Goal: Transaction & Acquisition: Obtain resource

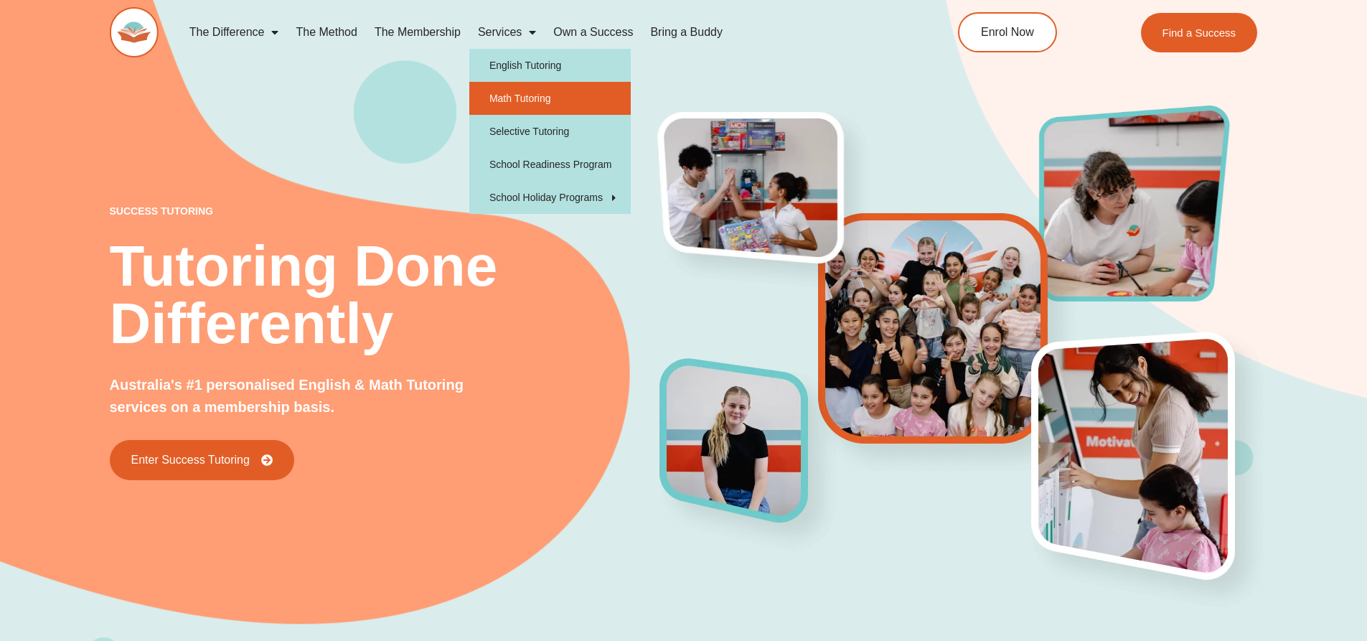
click at [557, 100] on link "Math Tutoring" at bounding box center [549, 98] width 161 height 33
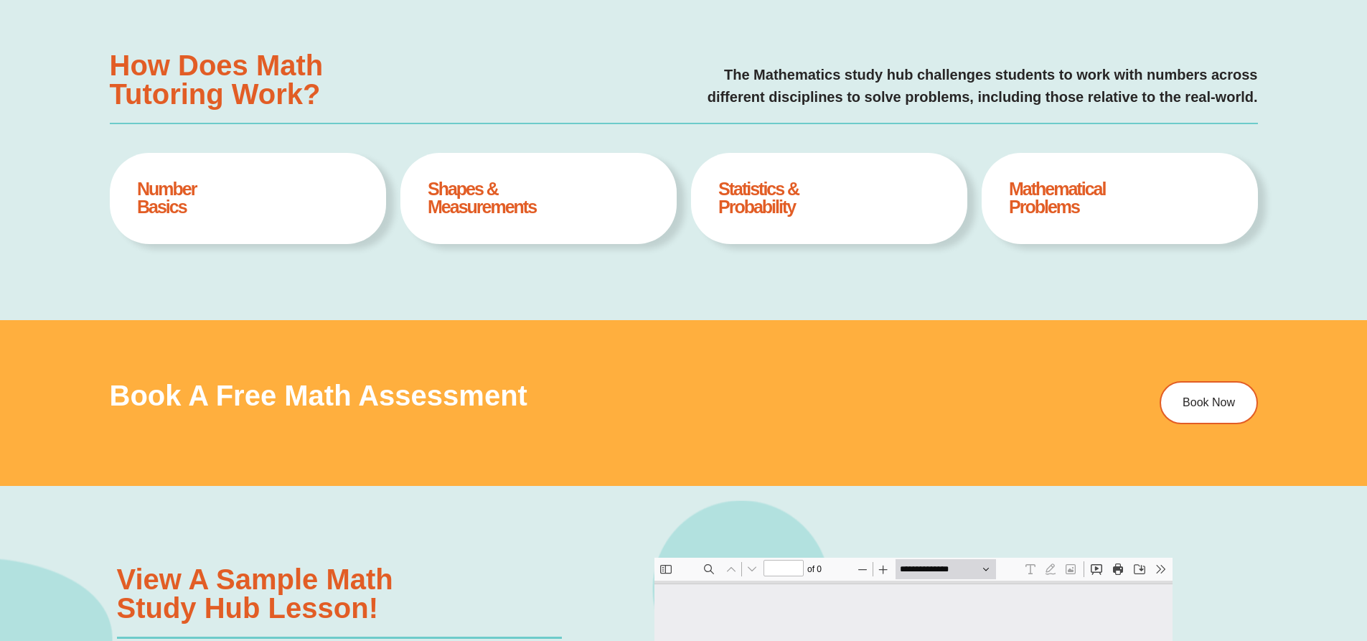
type input "*"
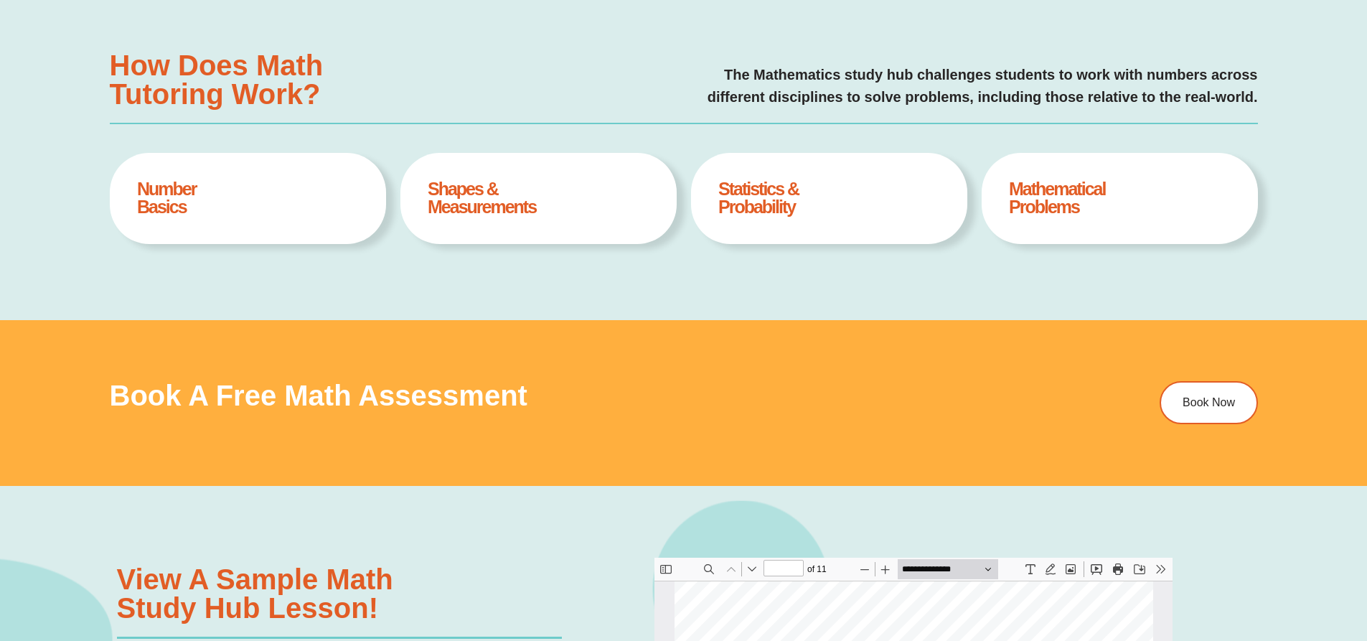
click at [463, 204] on h4 "Shapes & Measurements" at bounding box center [538, 198] width 221 height 36
click at [438, 201] on h4 "Shapes & Measurements" at bounding box center [538, 198] width 221 height 36
click at [629, 204] on h4 "Shapes & Measurements" at bounding box center [538, 198] width 221 height 36
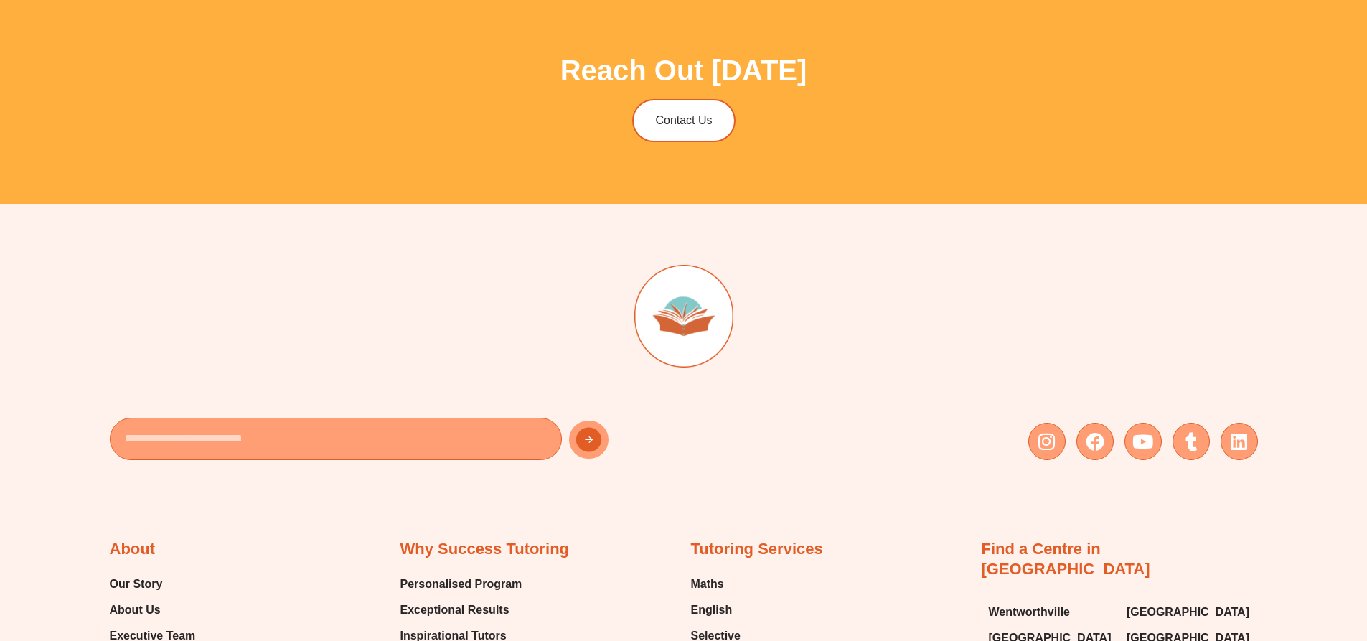
scroll to position [4874, 0]
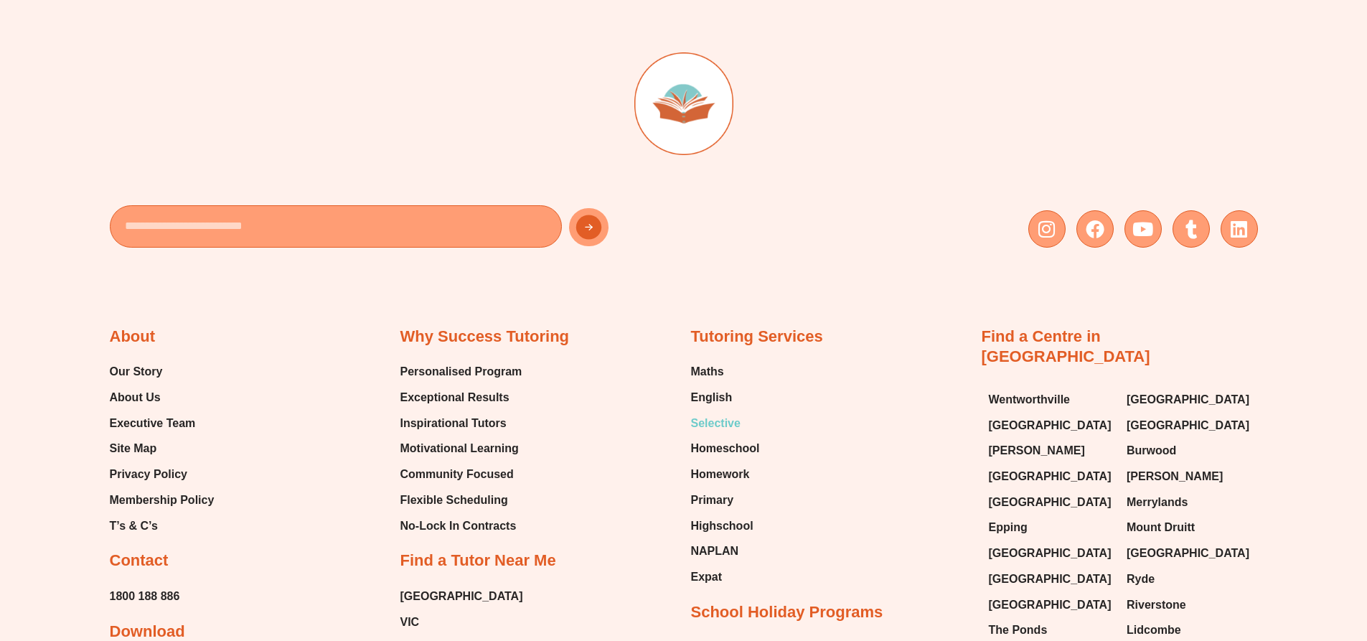
click at [725, 423] on span "Selective" at bounding box center [716, 424] width 50 height 22
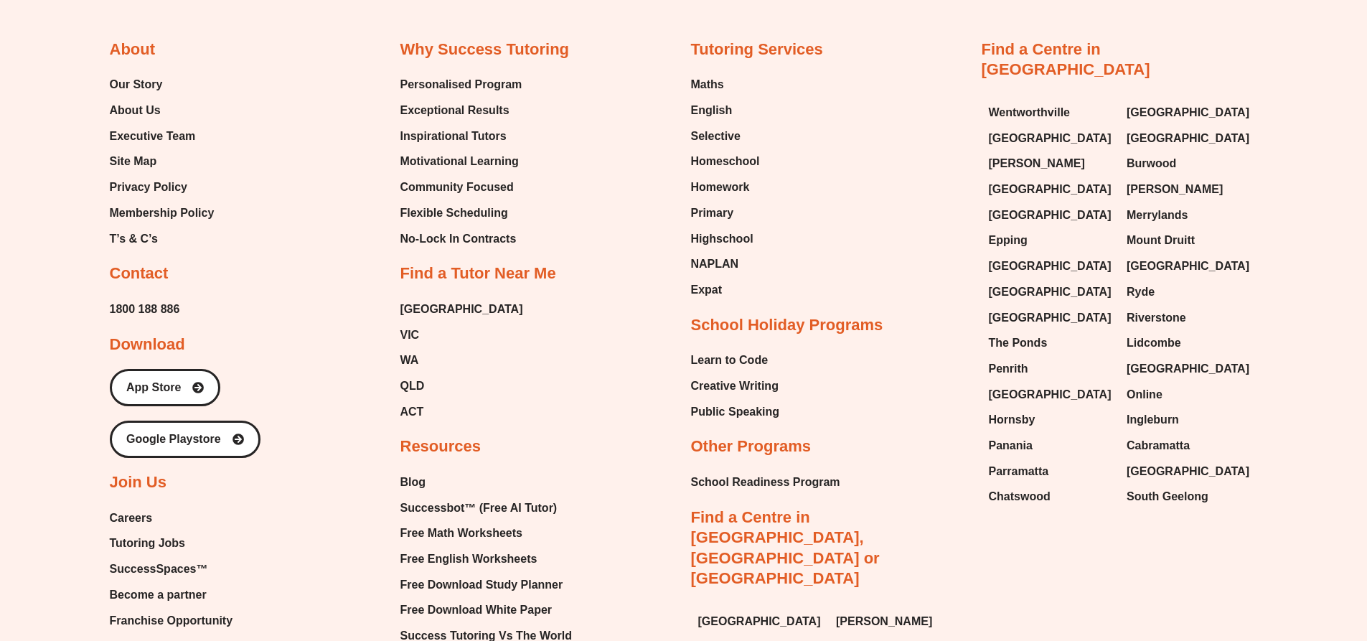
type input "*"
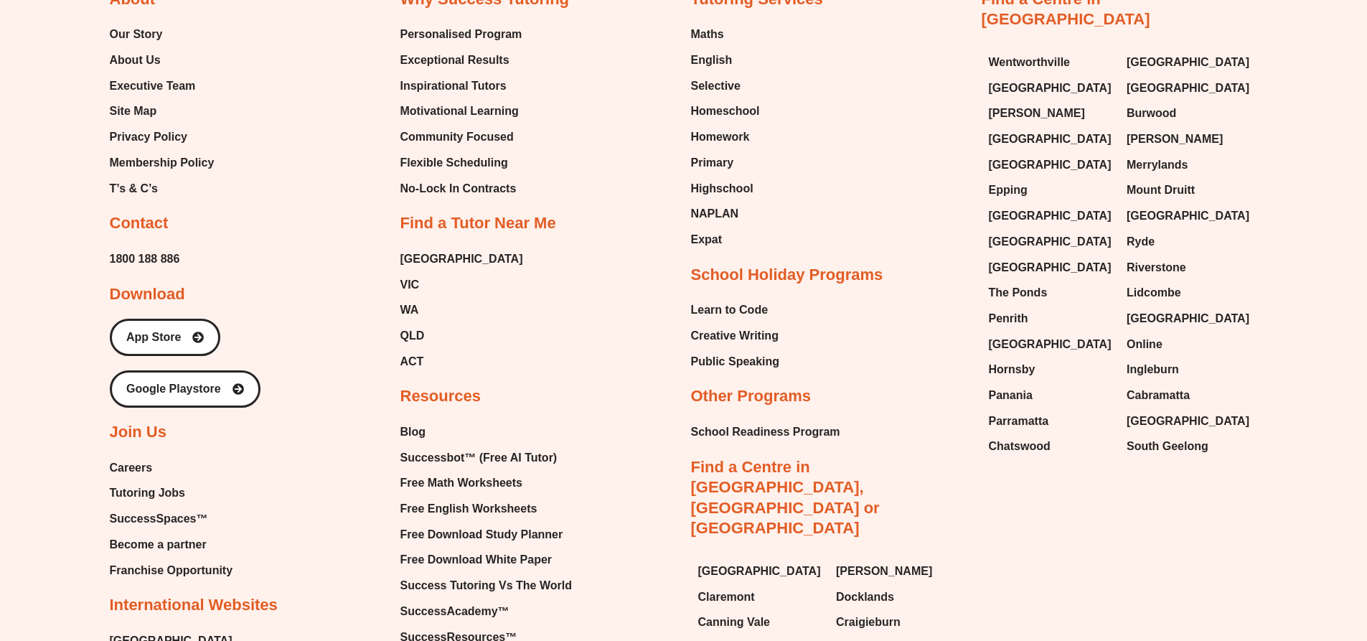
scroll to position [5233, 0]
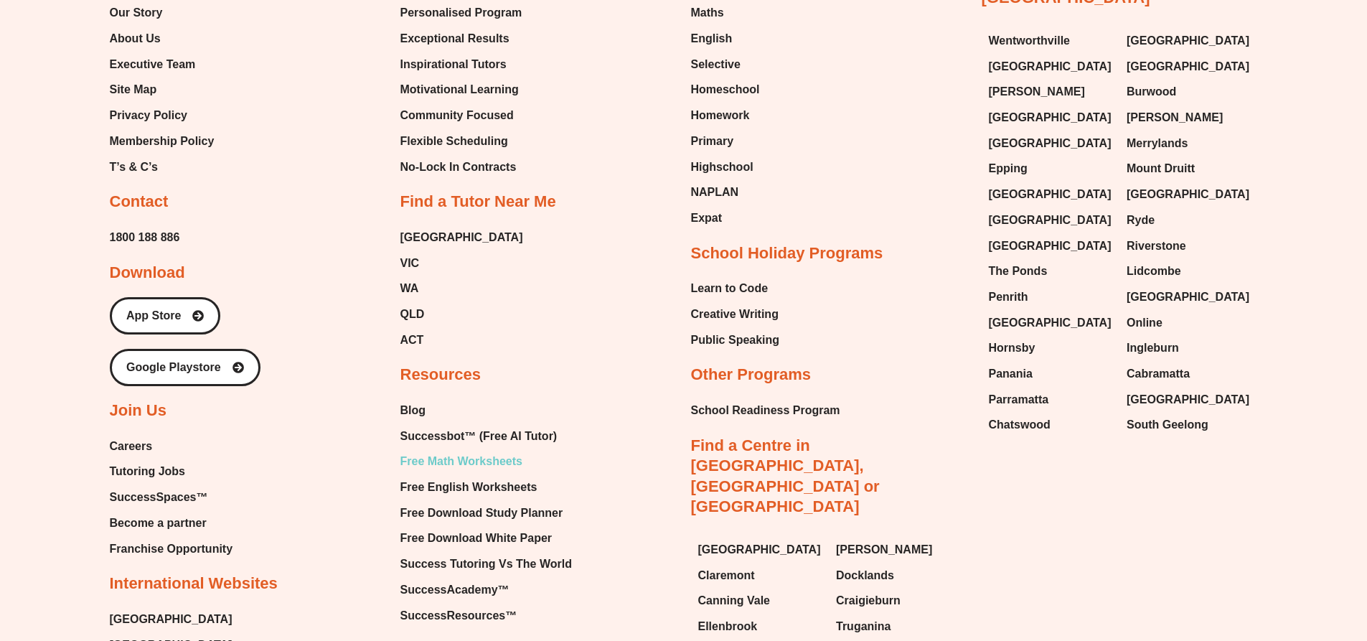
click at [512, 459] on span "Free Math Worksheets" at bounding box center [461, 462] width 122 height 22
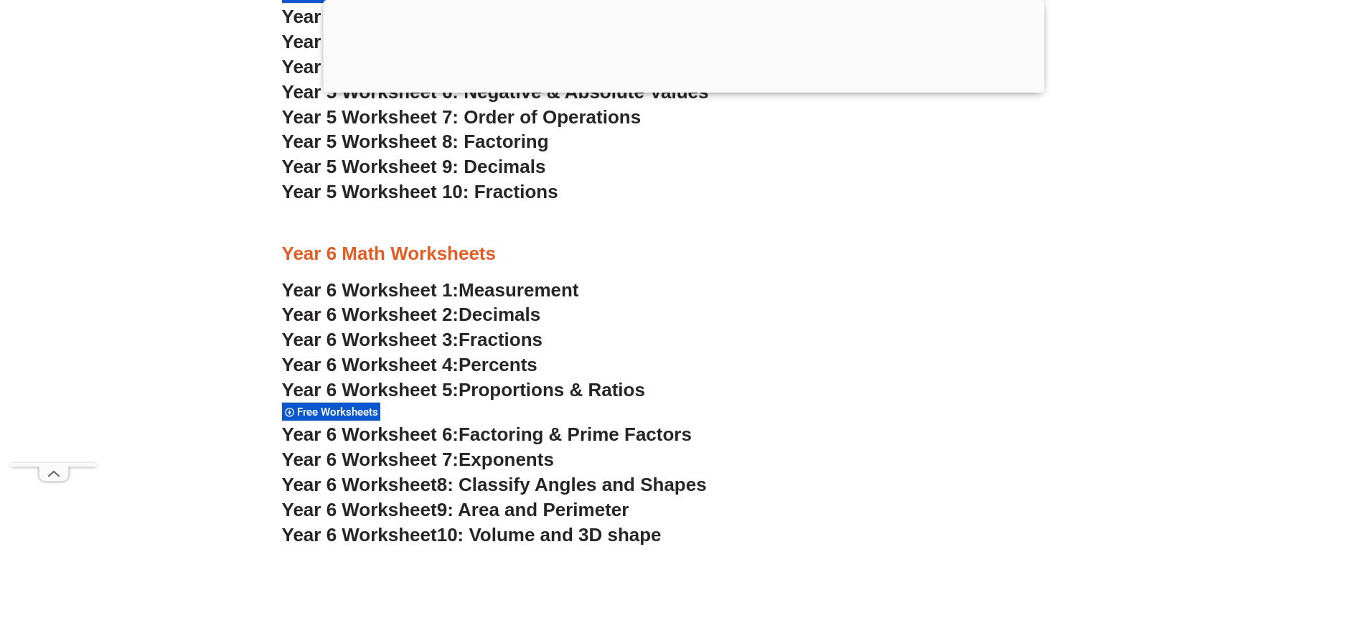
scroll to position [3368, 0]
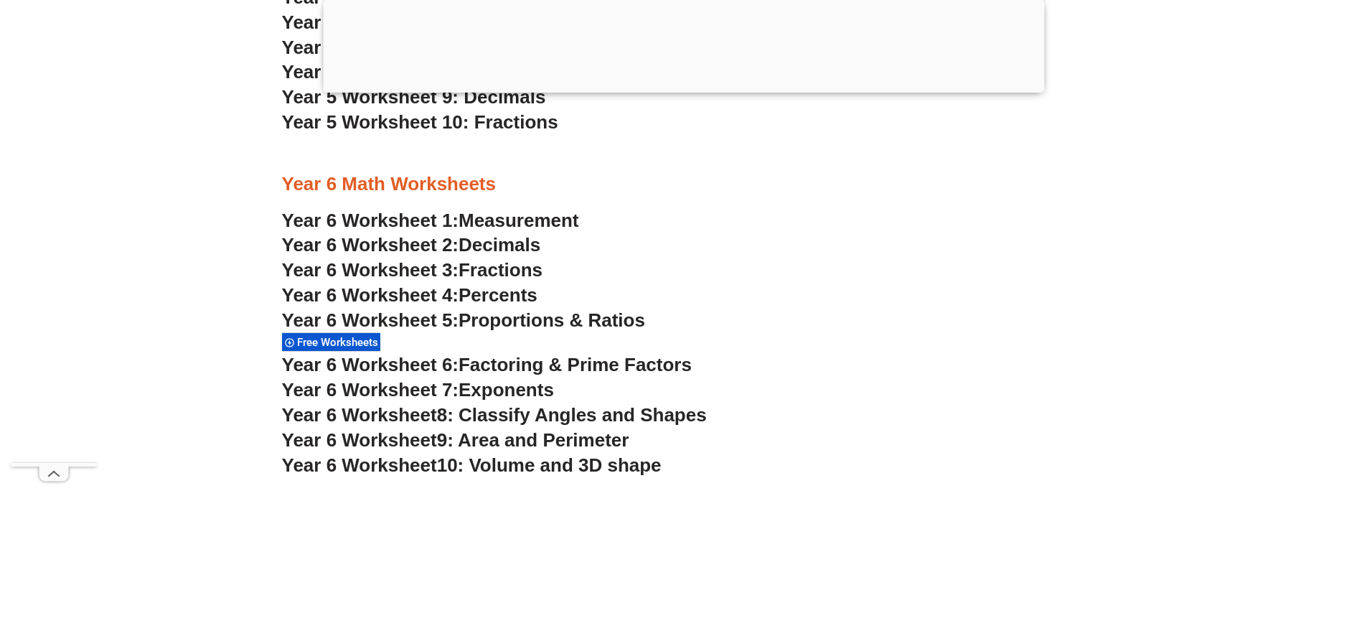
click at [613, 466] on span "10: Volume and 3D shape" at bounding box center [549, 465] width 225 height 22
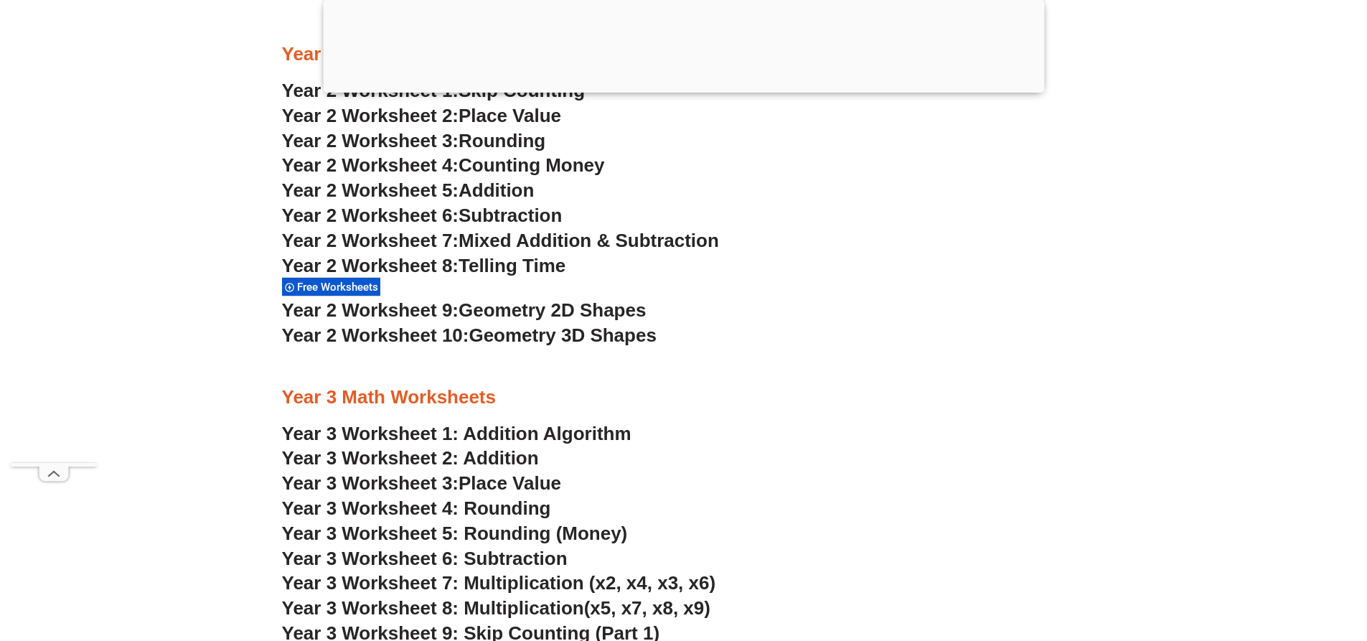
scroll to position [1861, 0]
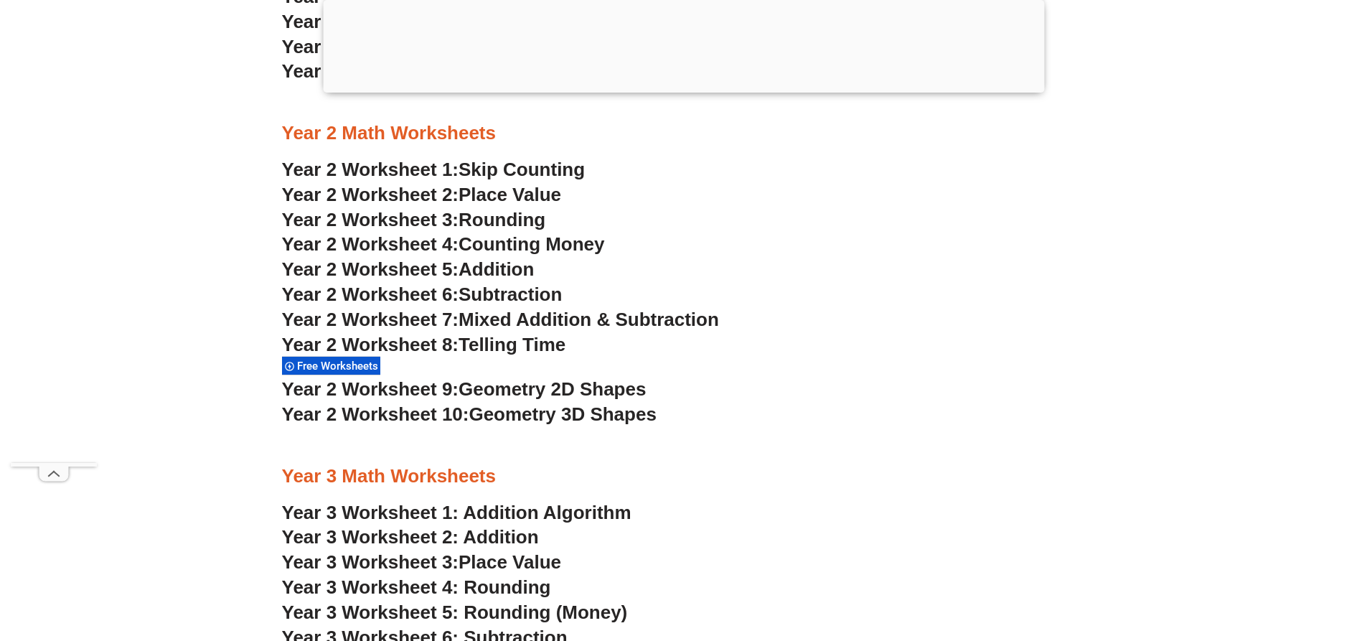
click at [495, 345] on span "Telling Time" at bounding box center [511, 345] width 107 height 22
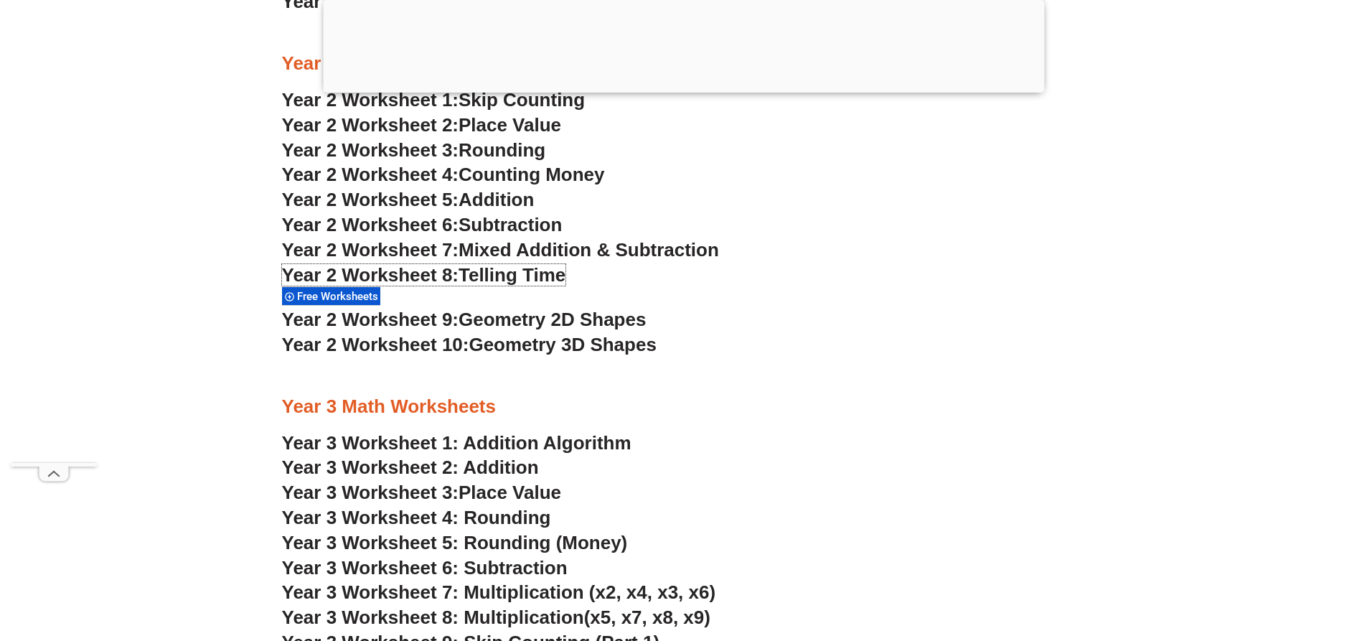
scroll to position [2148, 0]
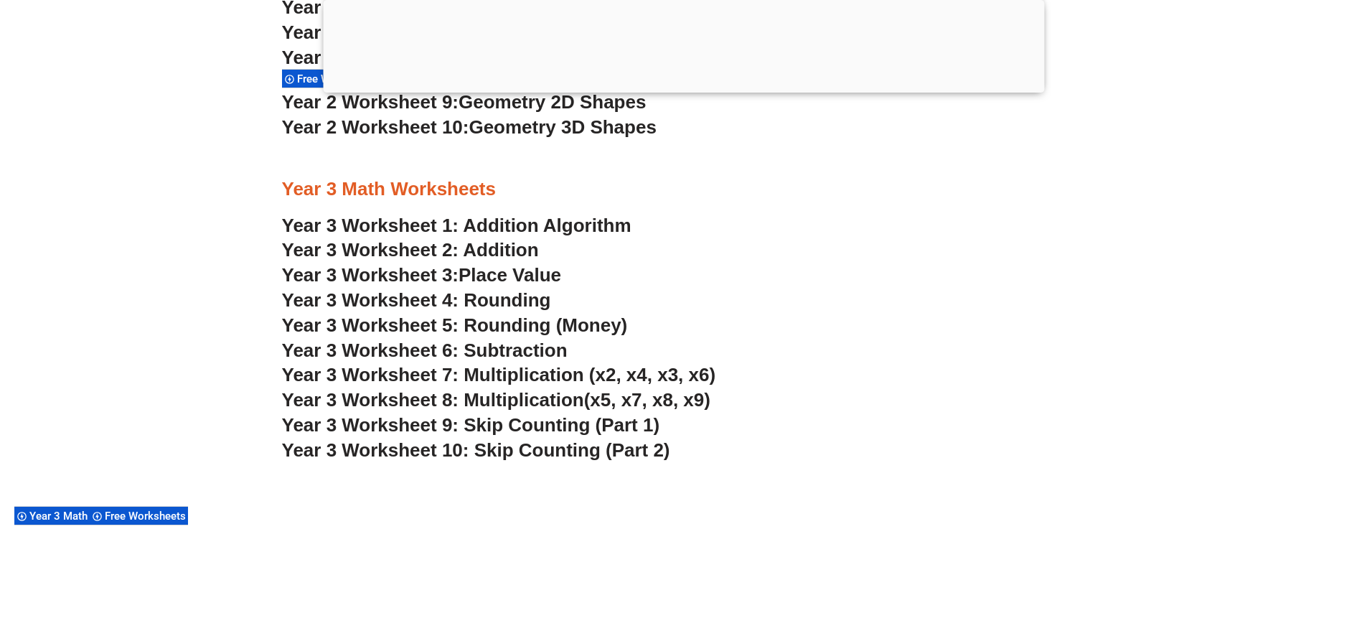
click at [435, 371] on span "Year 3 Worksheet 7: Multiplication (x2, x4, x3, x6)" at bounding box center [499, 375] width 434 height 22
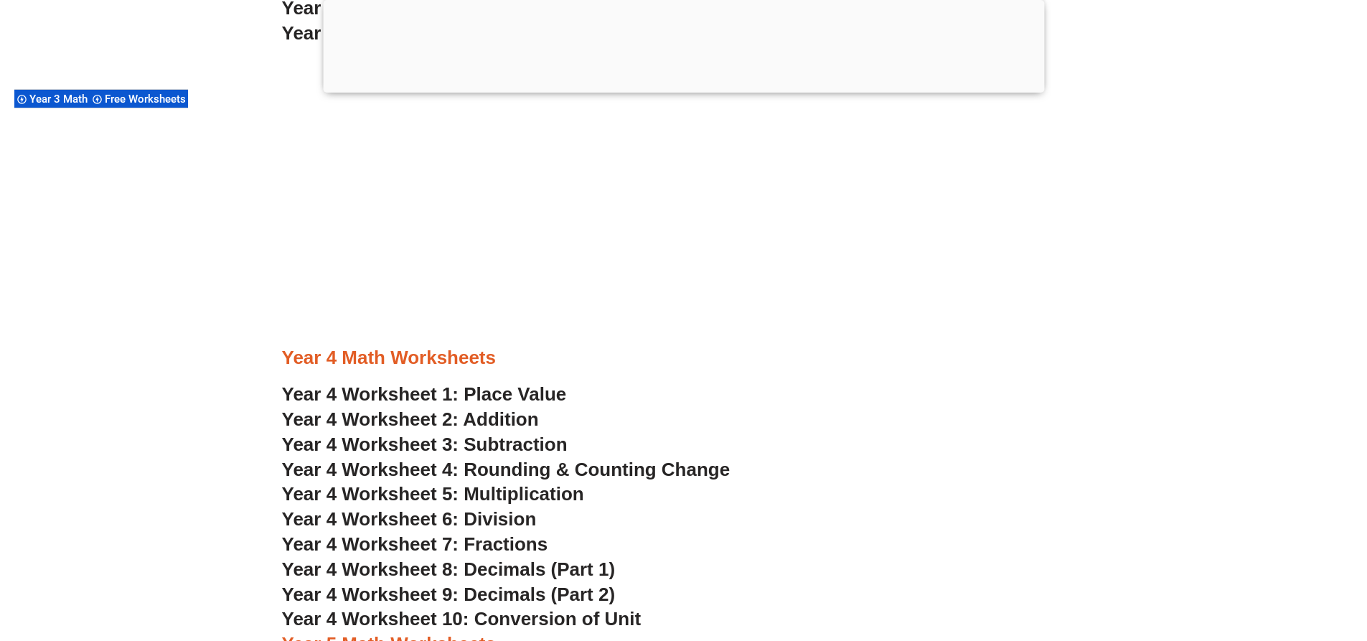
scroll to position [2579, 0]
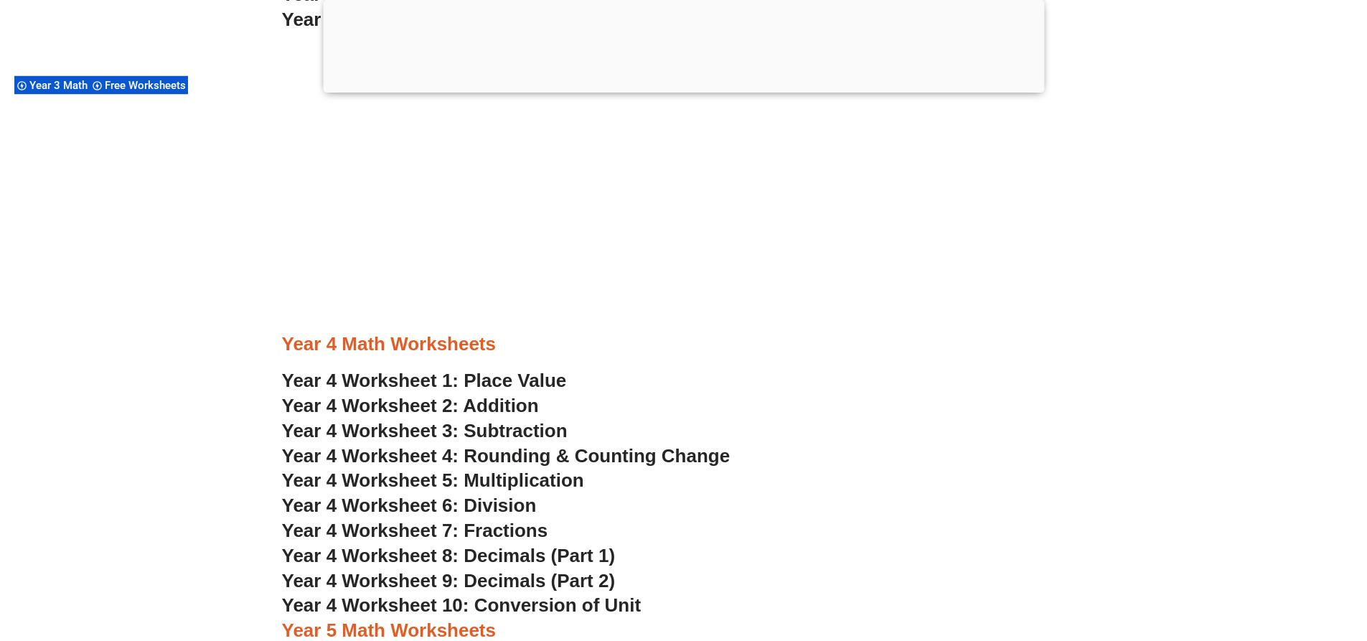
click at [350, 378] on span "Year 4 Worksheet 1: Place Value" at bounding box center [424, 380] width 285 height 22
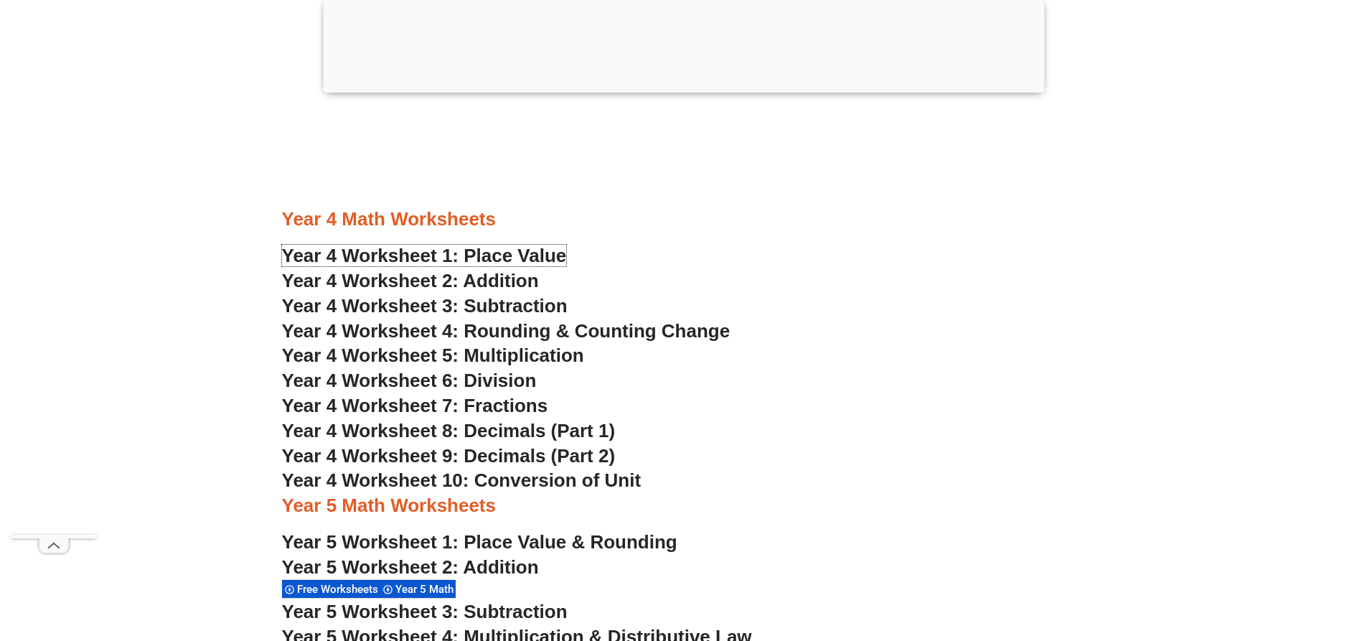
scroll to position [2722, 0]
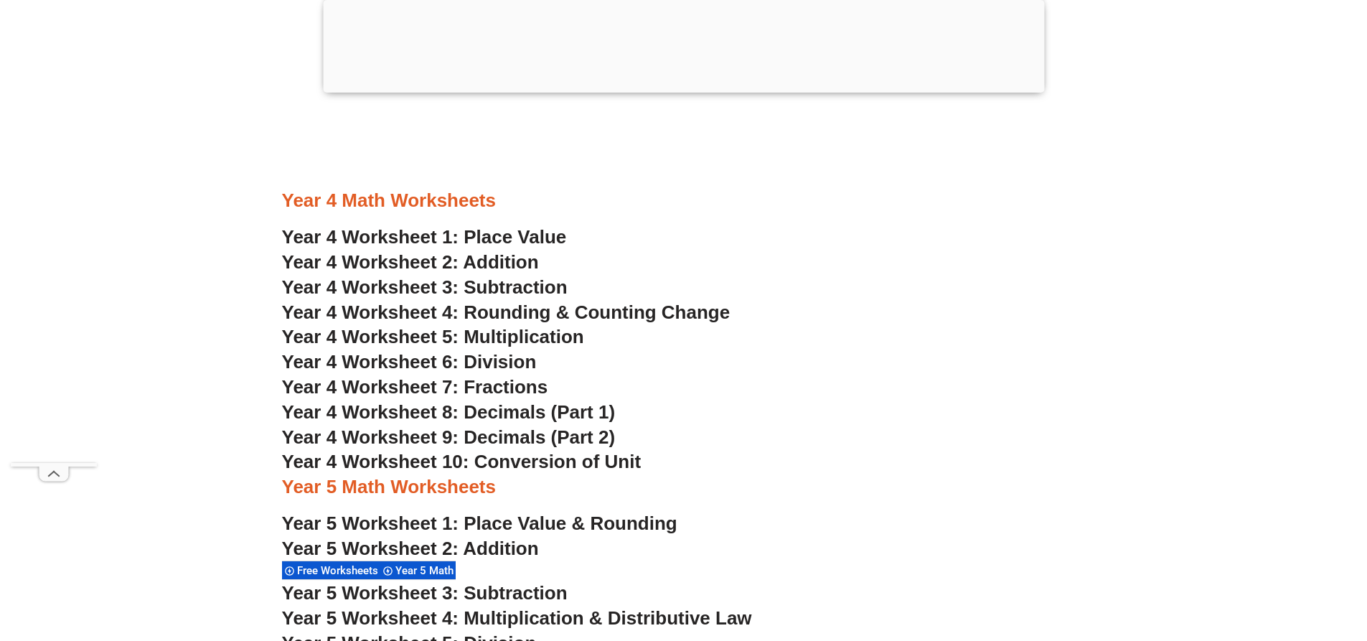
click at [470, 359] on span "Year 4 Worksheet 6: Division" at bounding box center [409, 362] width 255 height 22
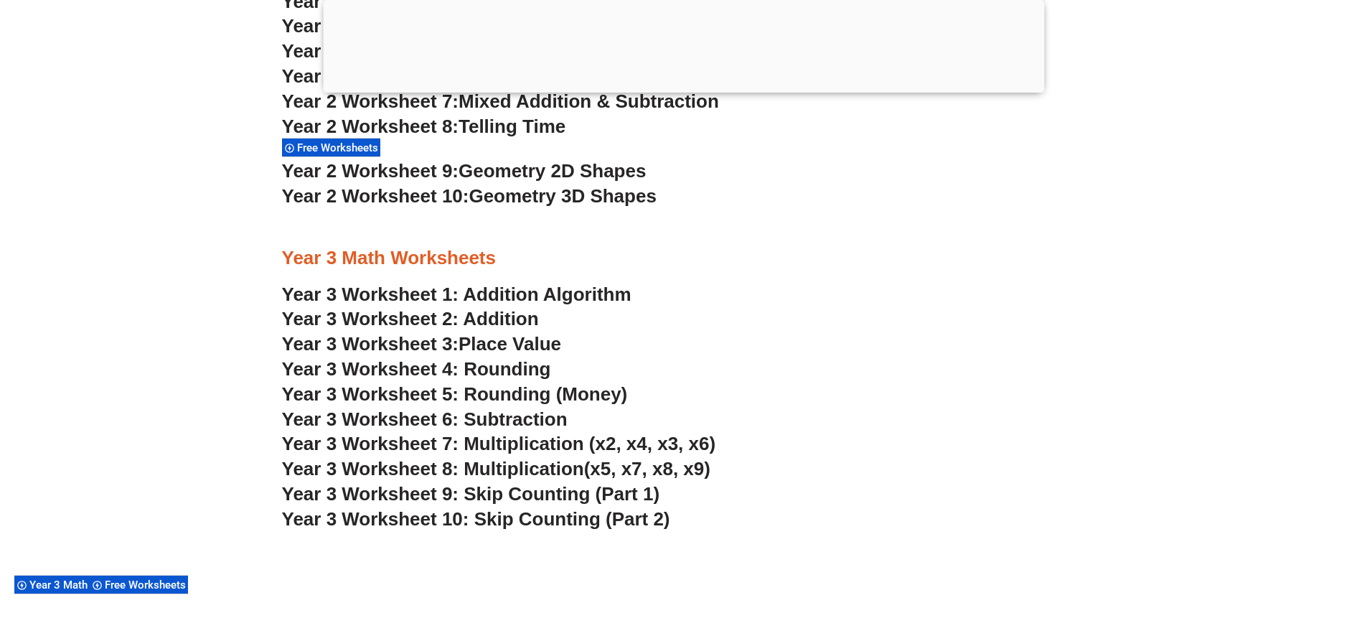
scroll to position [2076, 0]
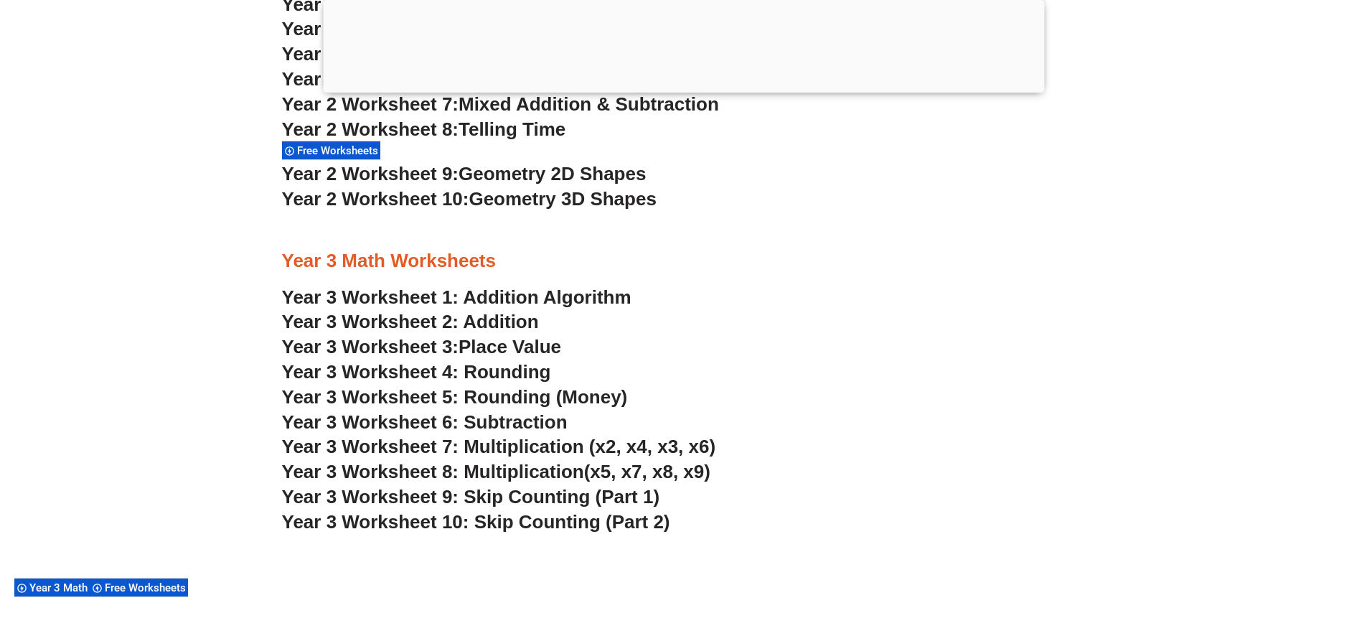
click at [572, 398] on span "Year 3 Worksheet 5: Rounding (Money)" at bounding box center [455, 397] width 346 height 22
click at [522, 494] on span "Year 3 Worksheet 9: Skip Counting (Part 1)" at bounding box center [471, 497] width 378 height 22
click at [515, 529] on span "Year 3 Worksheet 10: Skip Counting (Part 2)" at bounding box center [476, 522] width 388 height 22
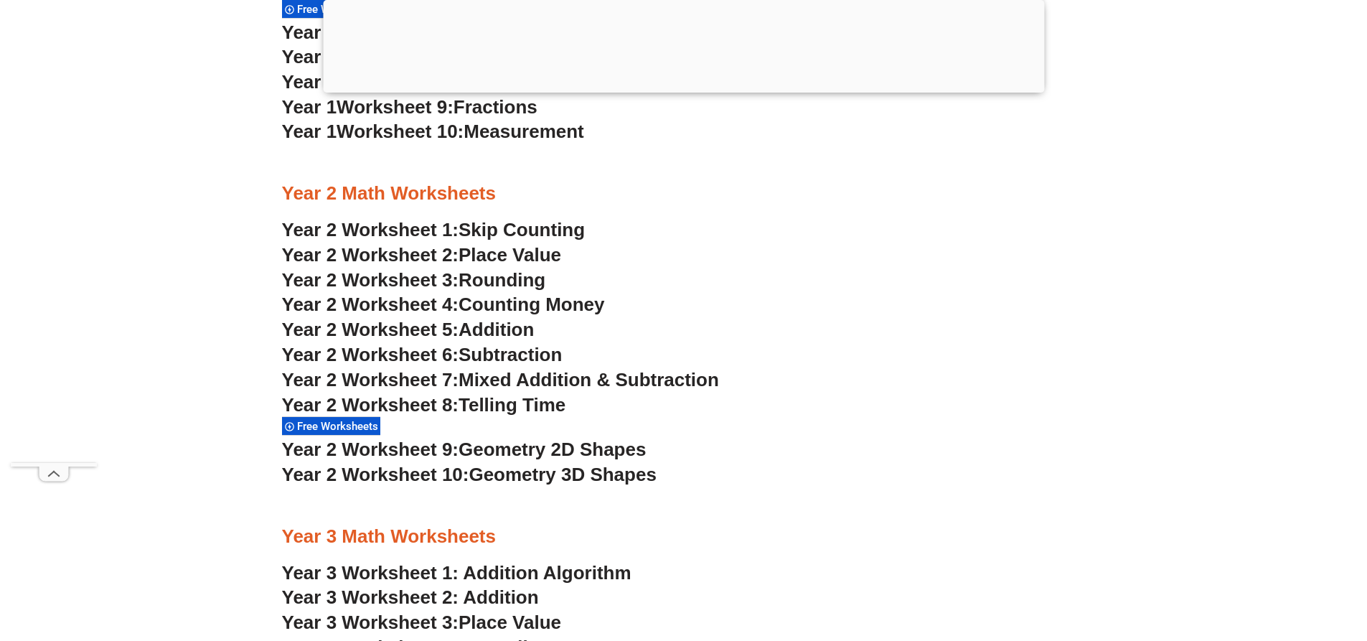
scroll to position [1789, 0]
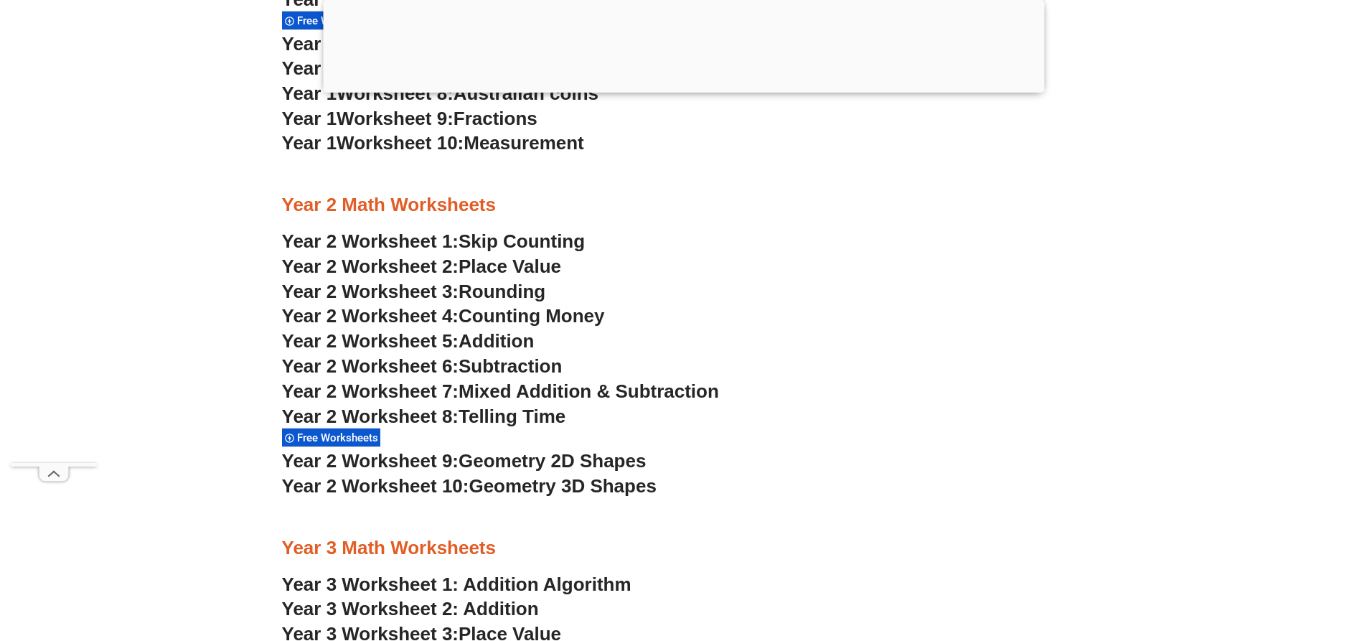
click at [352, 435] on span "Free Worksheets" at bounding box center [339, 437] width 85 height 13
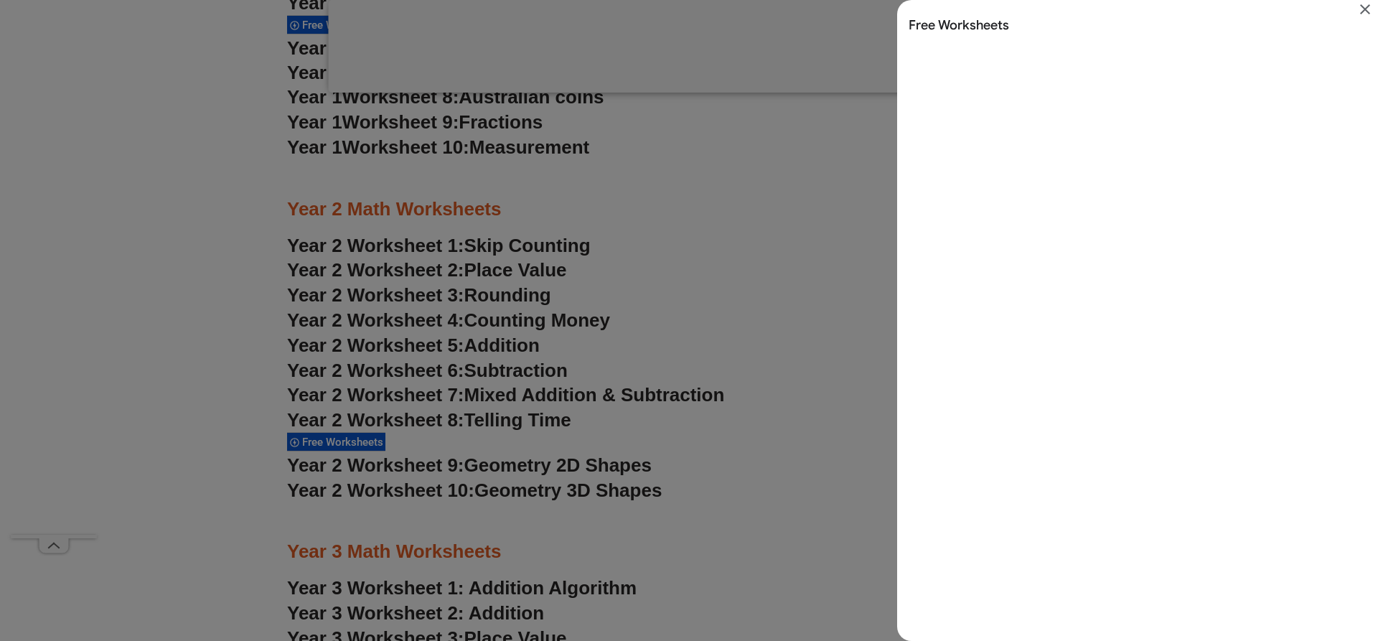
scroll to position [0, 0]
click at [1360, 12] on icon "Close" at bounding box center [1364, 9] width 17 height 17
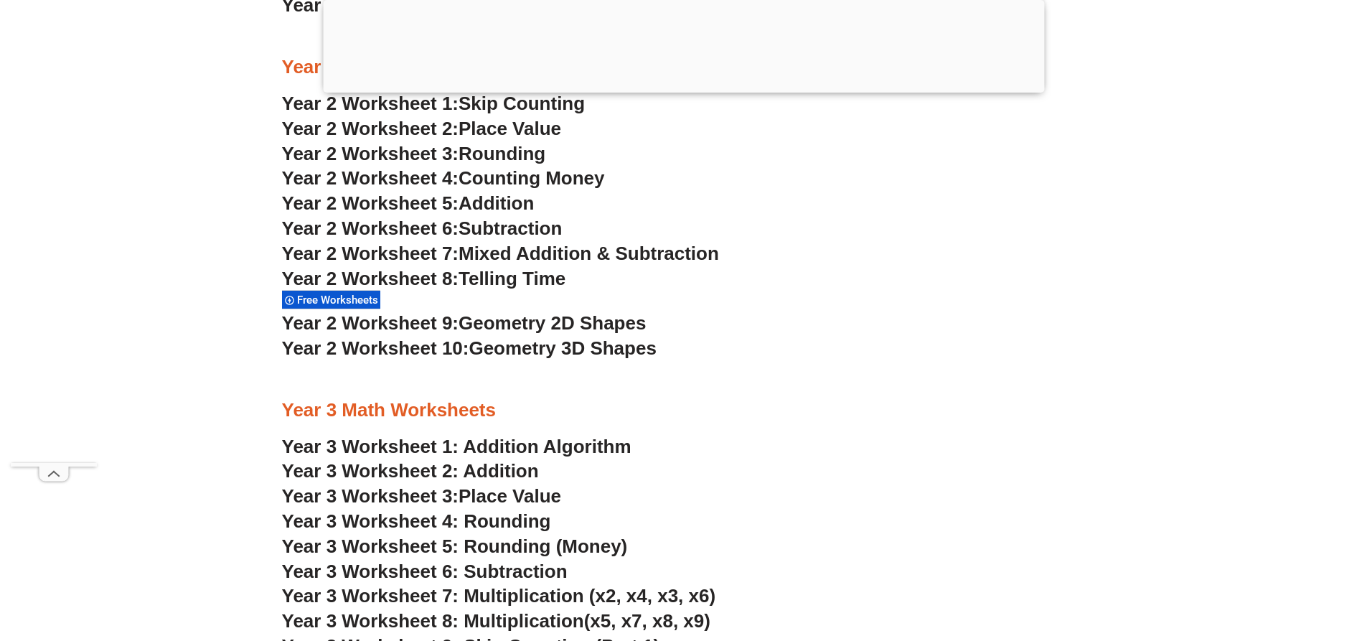
scroll to position [2220, 0]
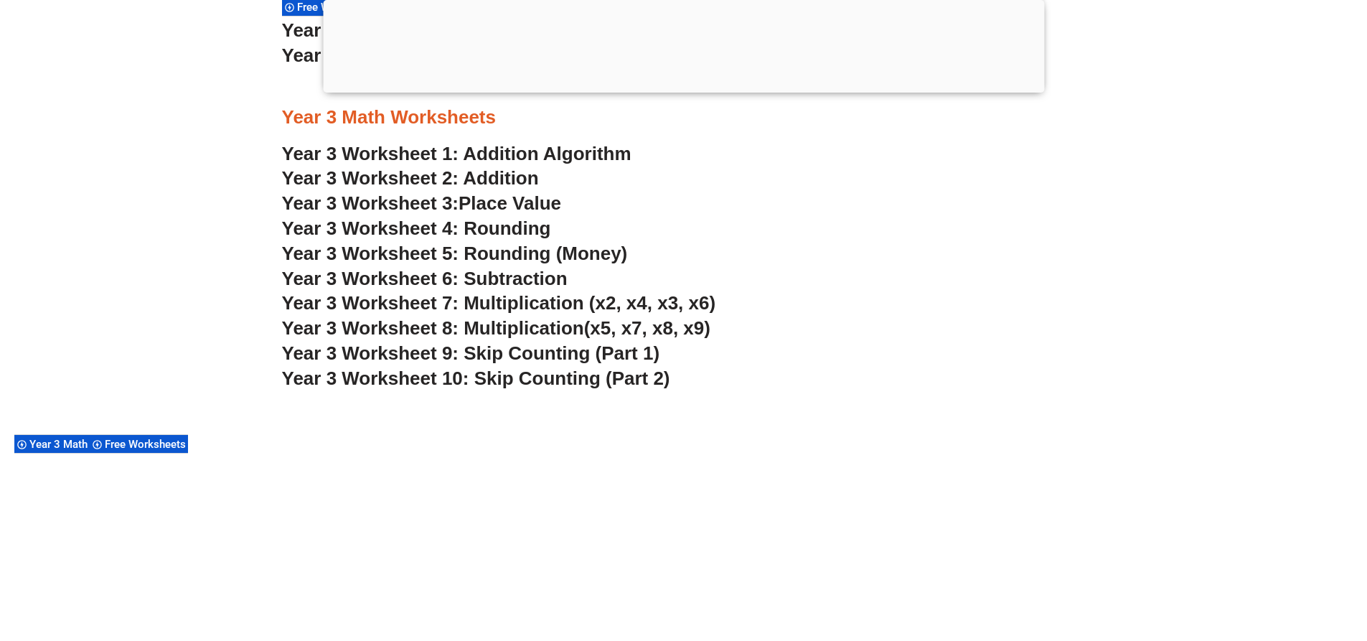
click at [588, 154] on link "Year 3 Worksheet 1: Addition Algorithm" at bounding box center [456, 154] width 349 height 22
